Goal: Navigation & Orientation: Understand site structure

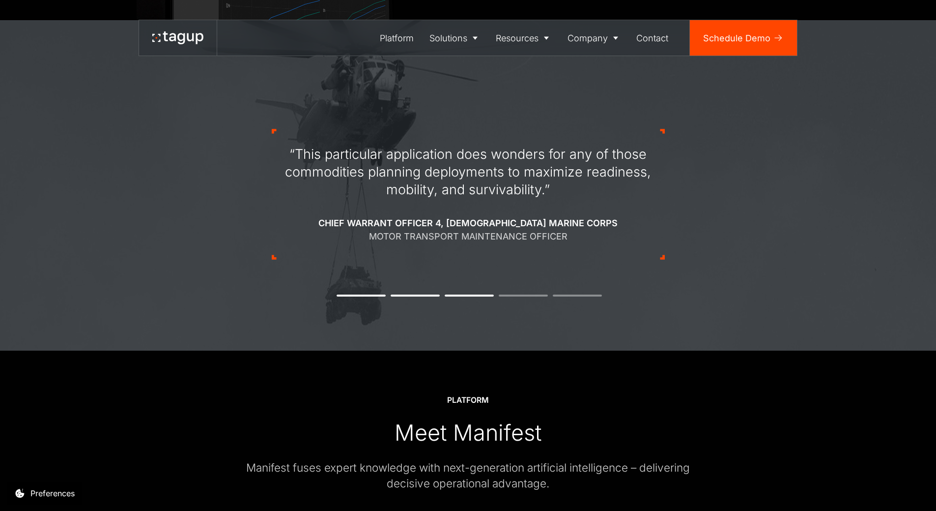
scroll to position [1131, 0]
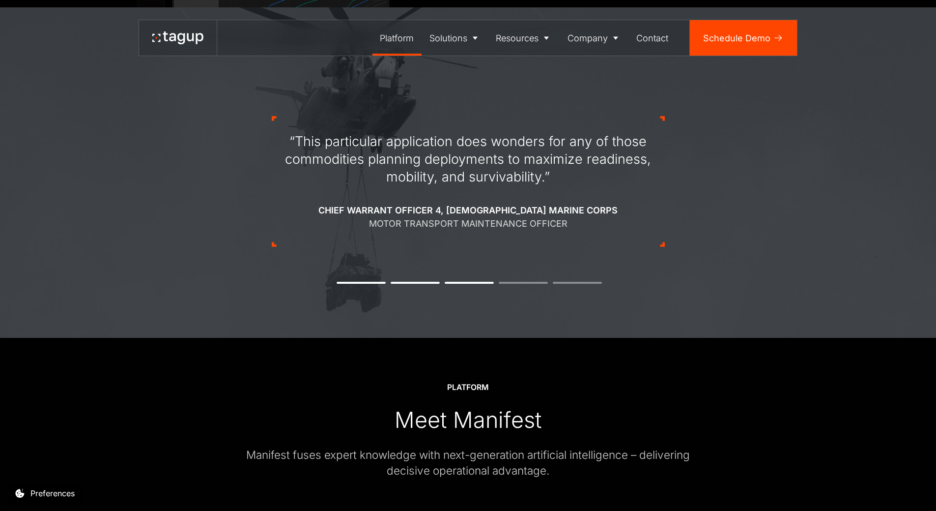
click at [401, 40] on div "Platform" at bounding box center [397, 37] width 34 height 13
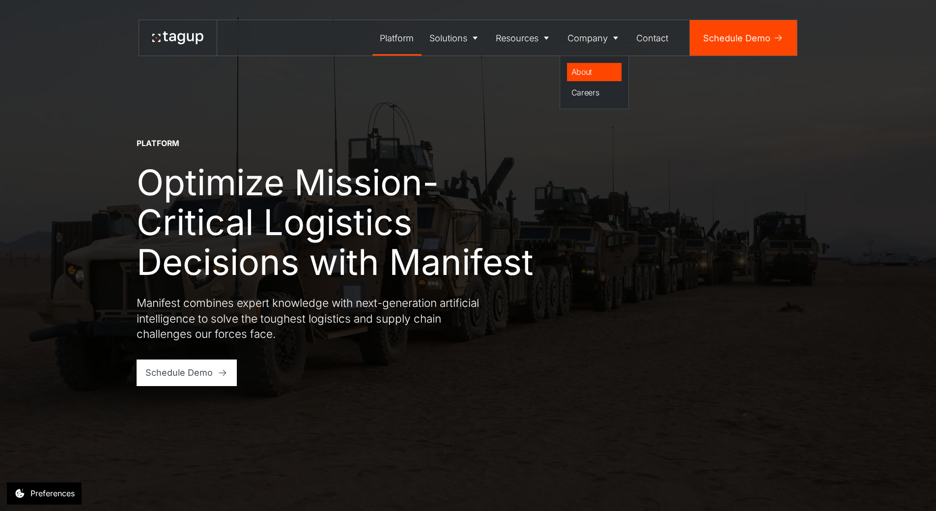
click at [586, 66] on div "About" at bounding box center [595, 72] width 46 height 12
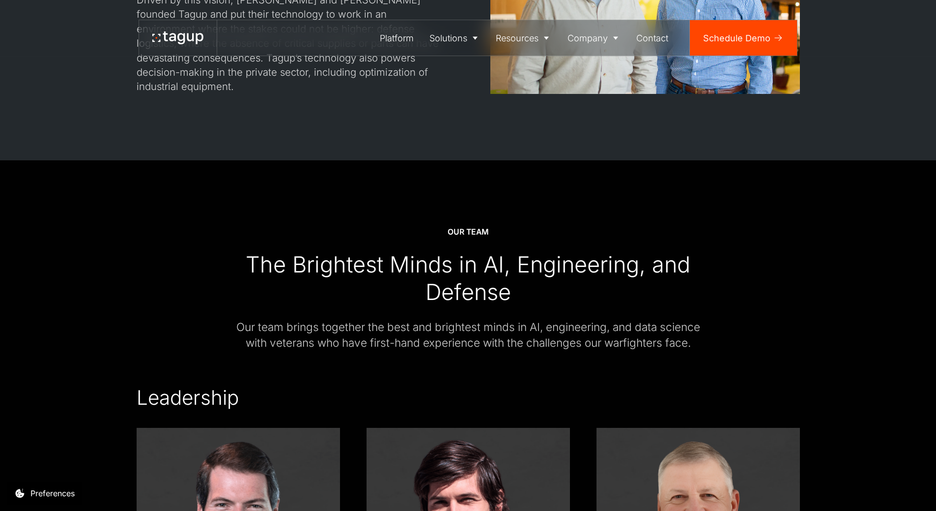
scroll to position [1327, 0]
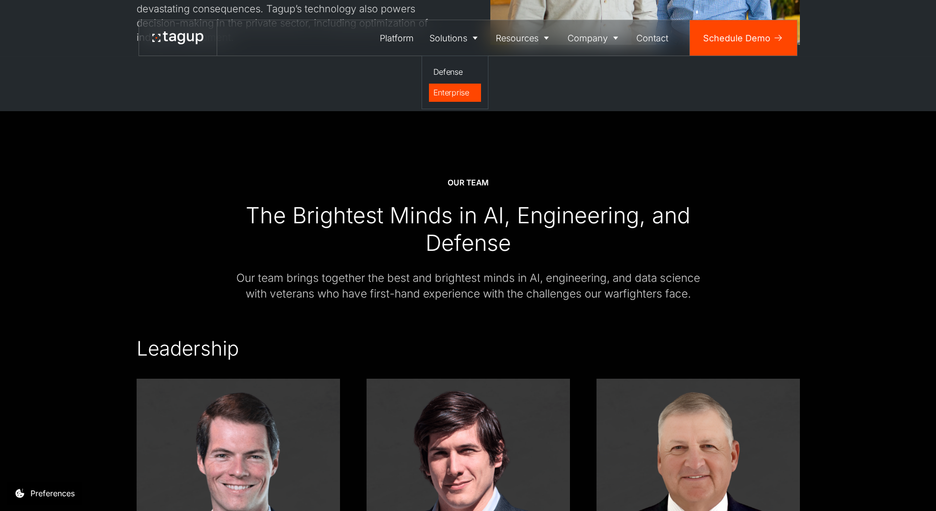
click at [451, 89] on div "Enterprise" at bounding box center [456, 93] width 44 height 12
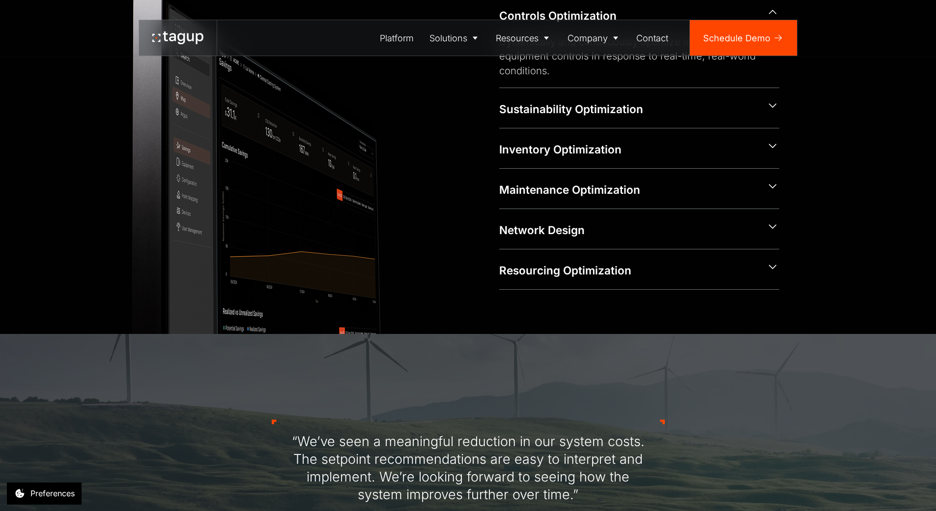
scroll to position [590, 0]
